Goal: Check status

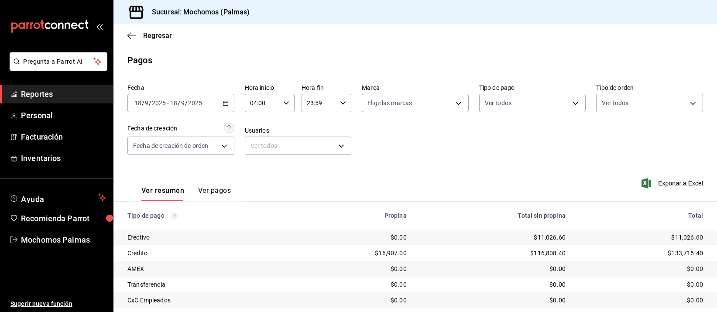
scroll to position [89, 0]
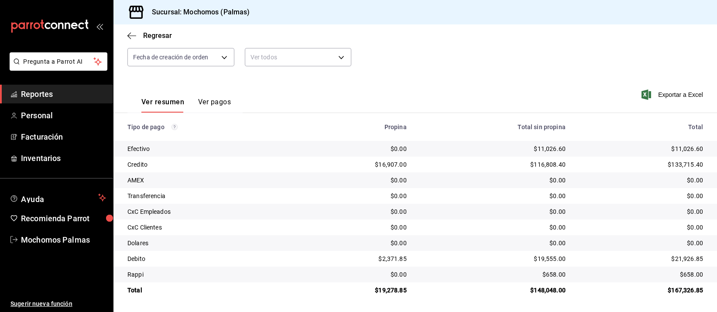
drag, startPoint x: 399, startPoint y: 123, endPoint x: 405, endPoint y: 150, distance: 27.3
click at [399, 133] on th "Propina" at bounding box center [354, 127] width 117 height 28
click at [222, 57] on body "Pregunta a Parrot AI Reportes Personal Facturación Inventarios Ayuda Recomienda…" at bounding box center [358, 156] width 717 height 312
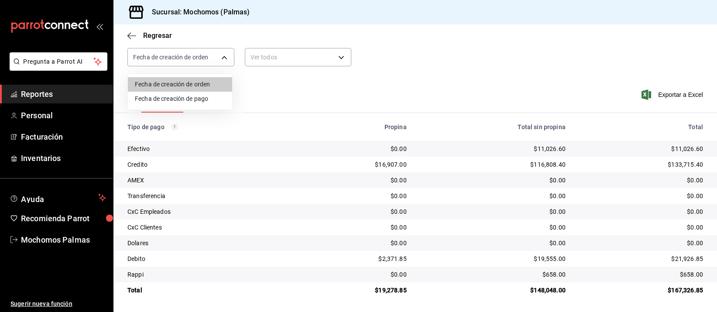
click at [324, 131] on div at bounding box center [358, 156] width 717 height 312
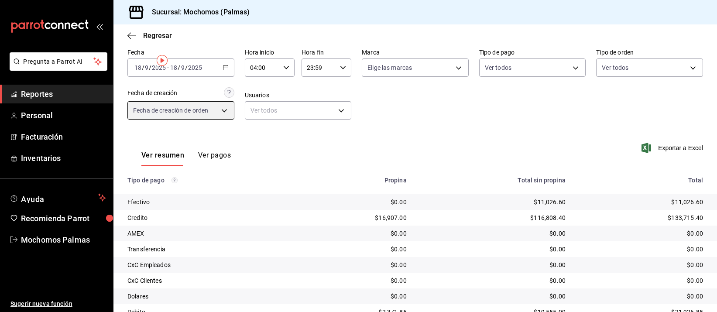
scroll to position [0, 0]
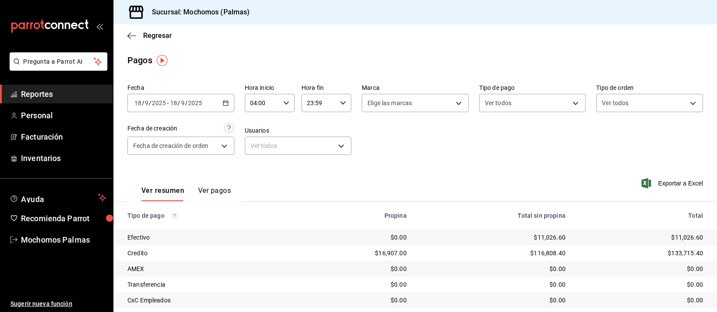
click at [222, 102] on icon "button" at bounding box center [225, 103] width 6 height 6
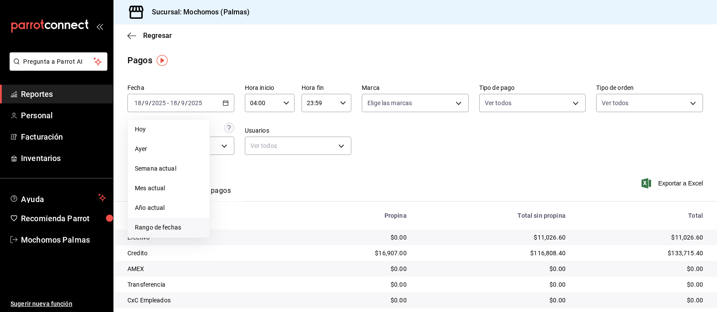
click at [167, 226] on span "Rango de fechas" at bounding box center [169, 227] width 68 height 9
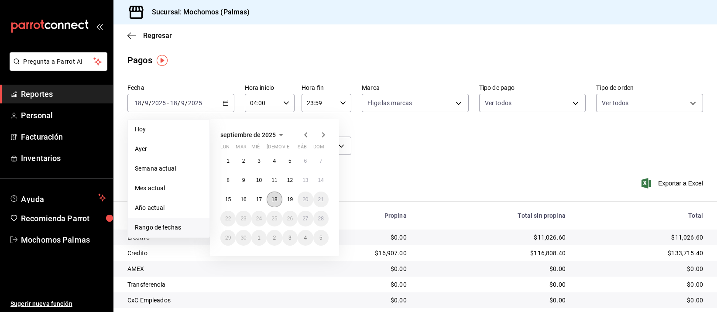
click at [272, 200] on abbr "18" at bounding box center [274, 199] width 6 height 6
click at [289, 198] on abbr "19" at bounding box center [290, 199] width 6 height 6
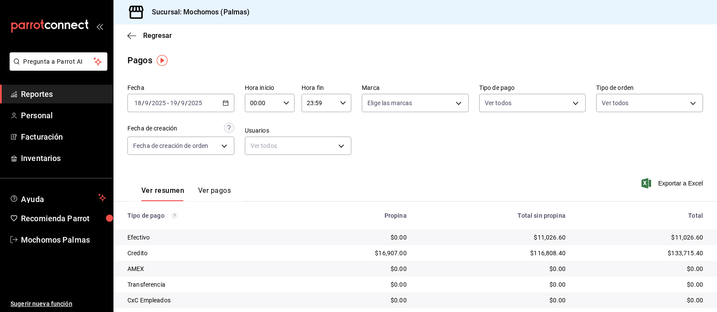
click at [284, 102] on icon "button" at bounding box center [286, 103] width 6 height 6
click at [254, 151] on span "04" at bounding box center [255, 154] width 10 height 7
type input "04:00"
click at [445, 164] on div at bounding box center [358, 156] width 717 height 312
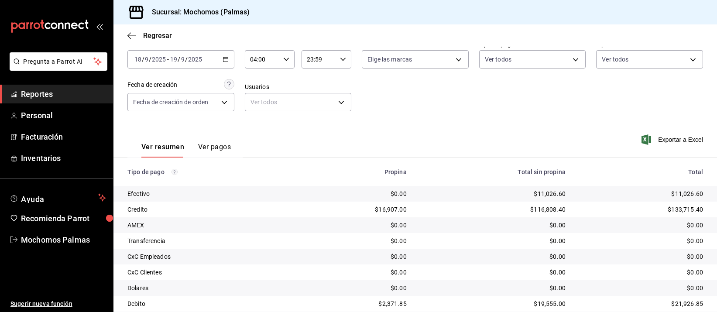
scroll to position [89, 0]
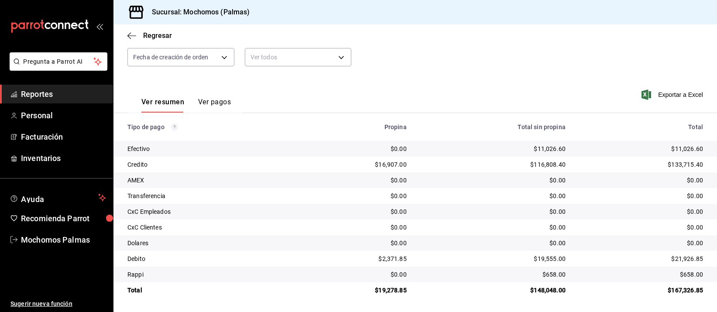
click at [453, 171] on td "$116,808.40" at bounding box center [492, 165] width 159 height 16
click at [600, 177] on div "$0.00" at bounding box center [640, 180] width 123 height 9
click at [444, 232] on div "$0.00" at bounding box center [492, 227] width 145 height 9
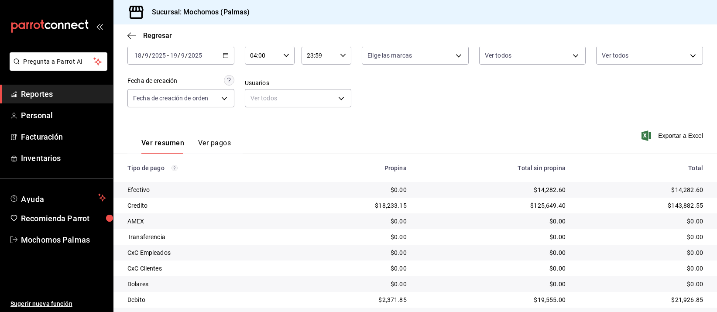
scroll to position [89, 0]
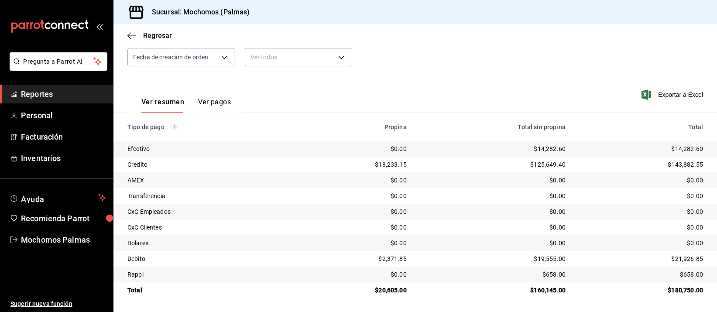
click at [448, 223] on div "$0.00" at bounding box center [492, 227] width 145 height 9
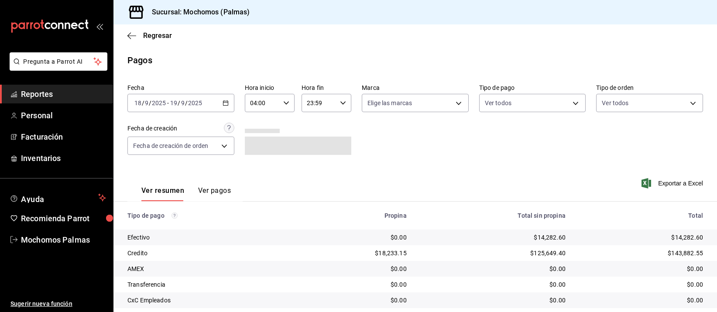
scroll to position [89, 0]
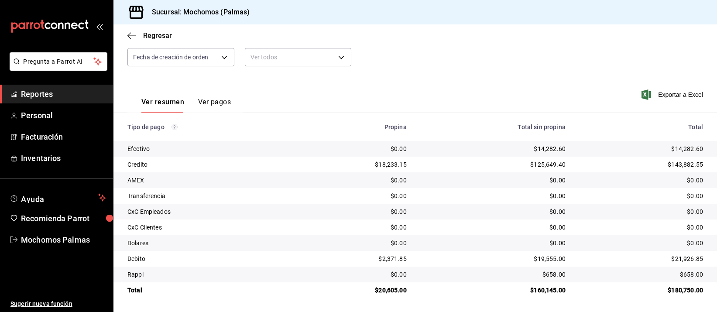
click at [507, 216] on td "$0.00" at bounding box center [492, 212] width 159 height 16
